Goal: Task Accomplishment & Management: Complete application form

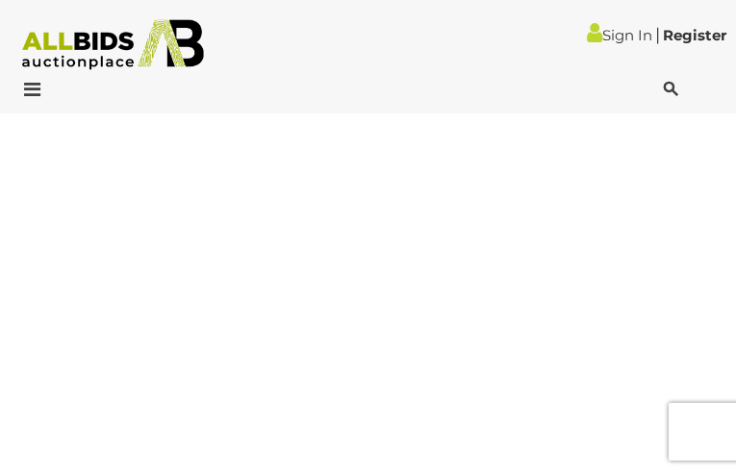
type input "*********"
type input "**********"
type input "*********"
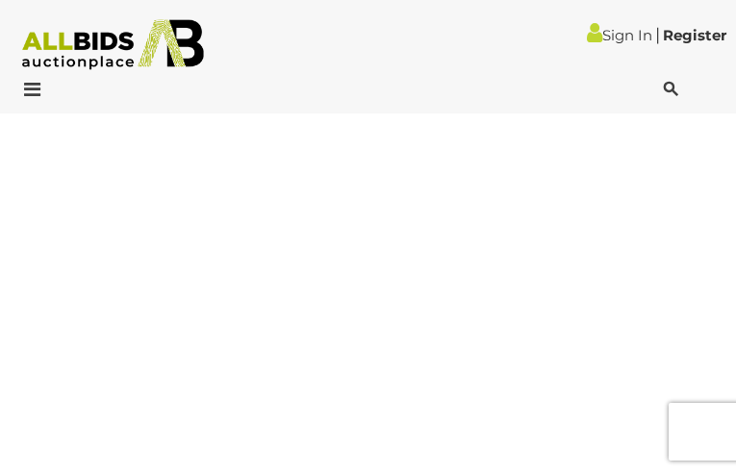
type input "**********"
